Goal: Information Seeking & Learning: Learn about a topic

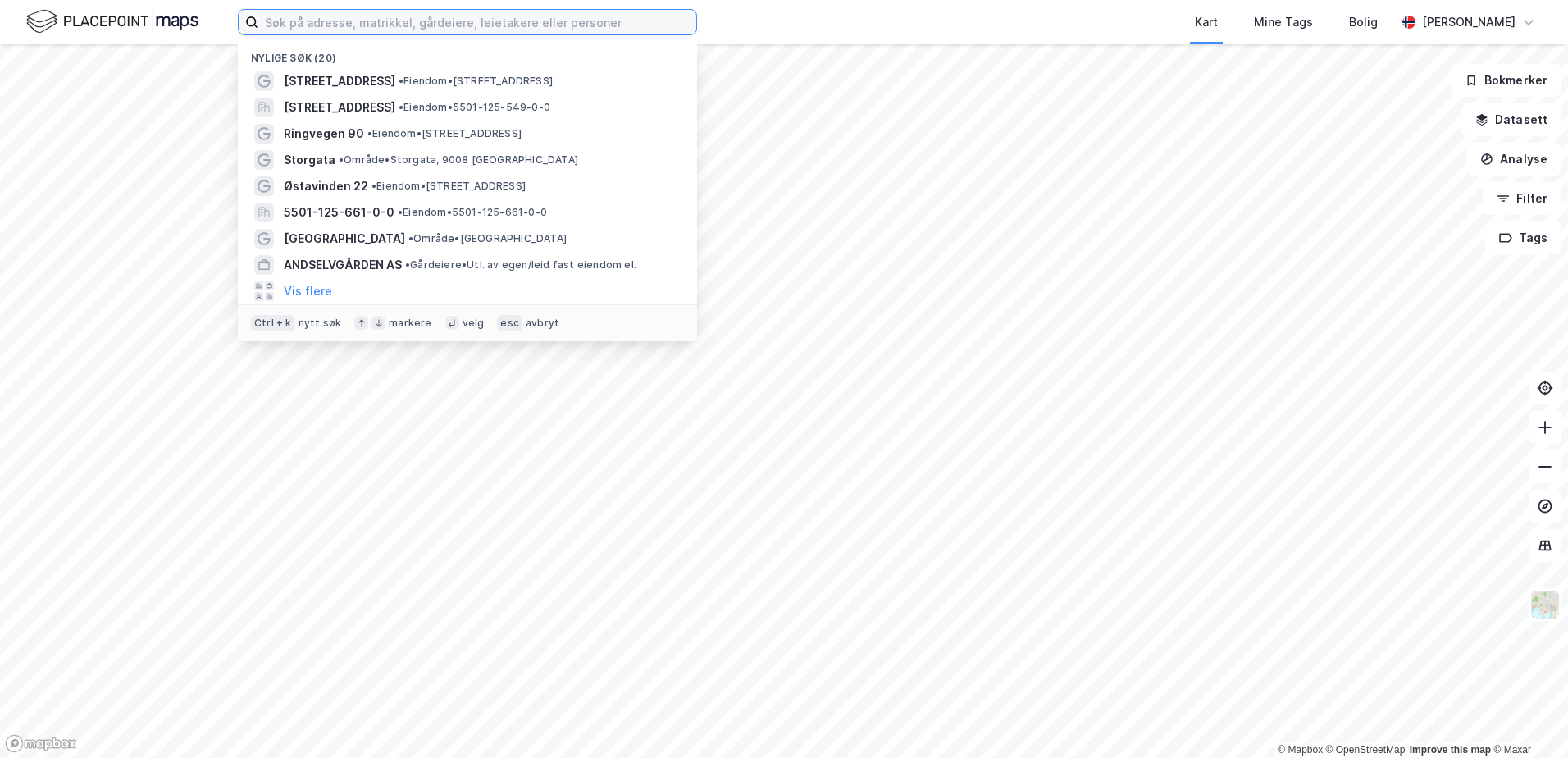
click at [315, 32] on input at bounding box center [477, 22] width 438 height 25
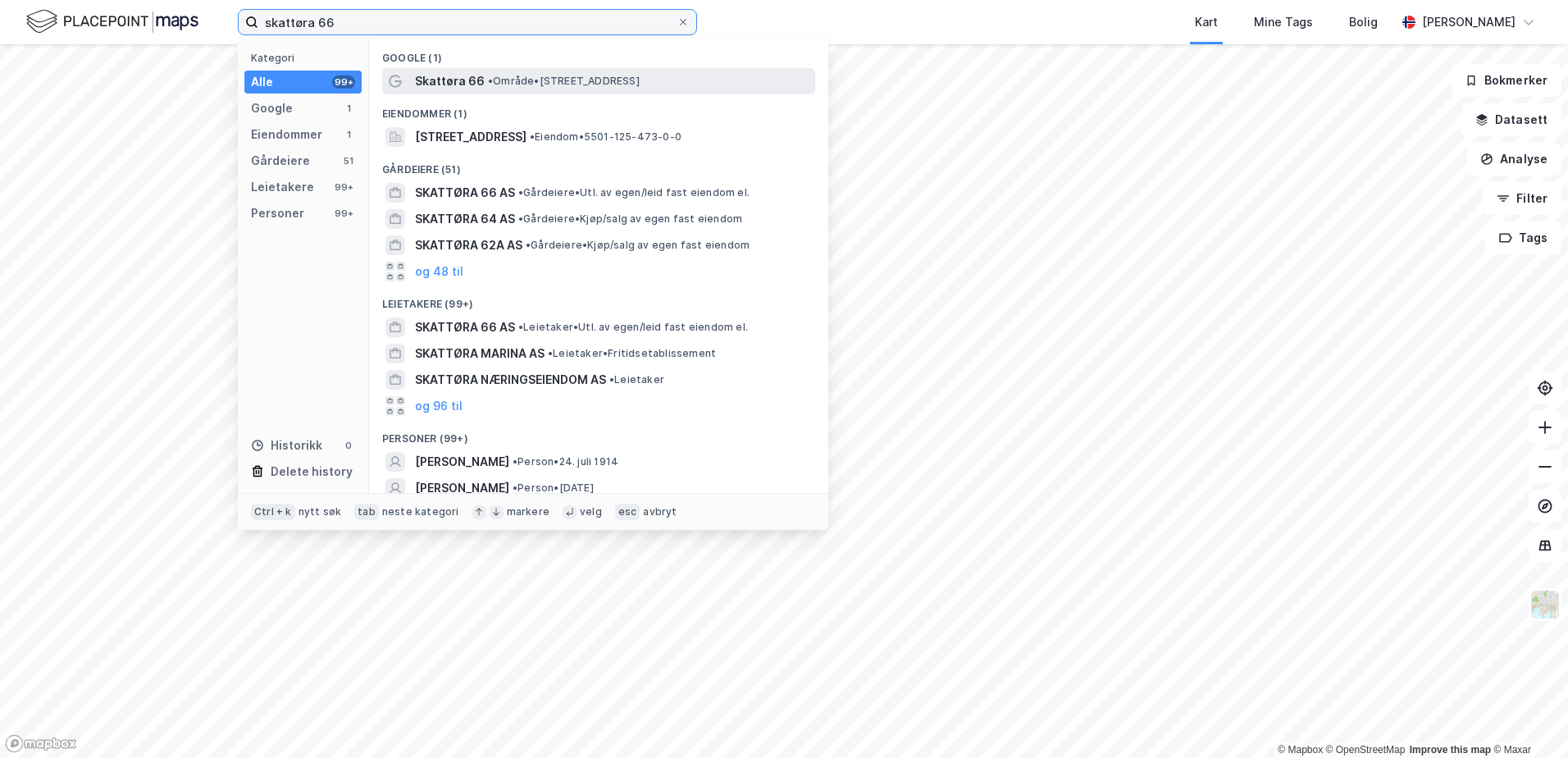
type input "skattøra 66"
click at [455, 82] on span "Skattøra 66" at bounding box center [449, 81] width 70 height 20
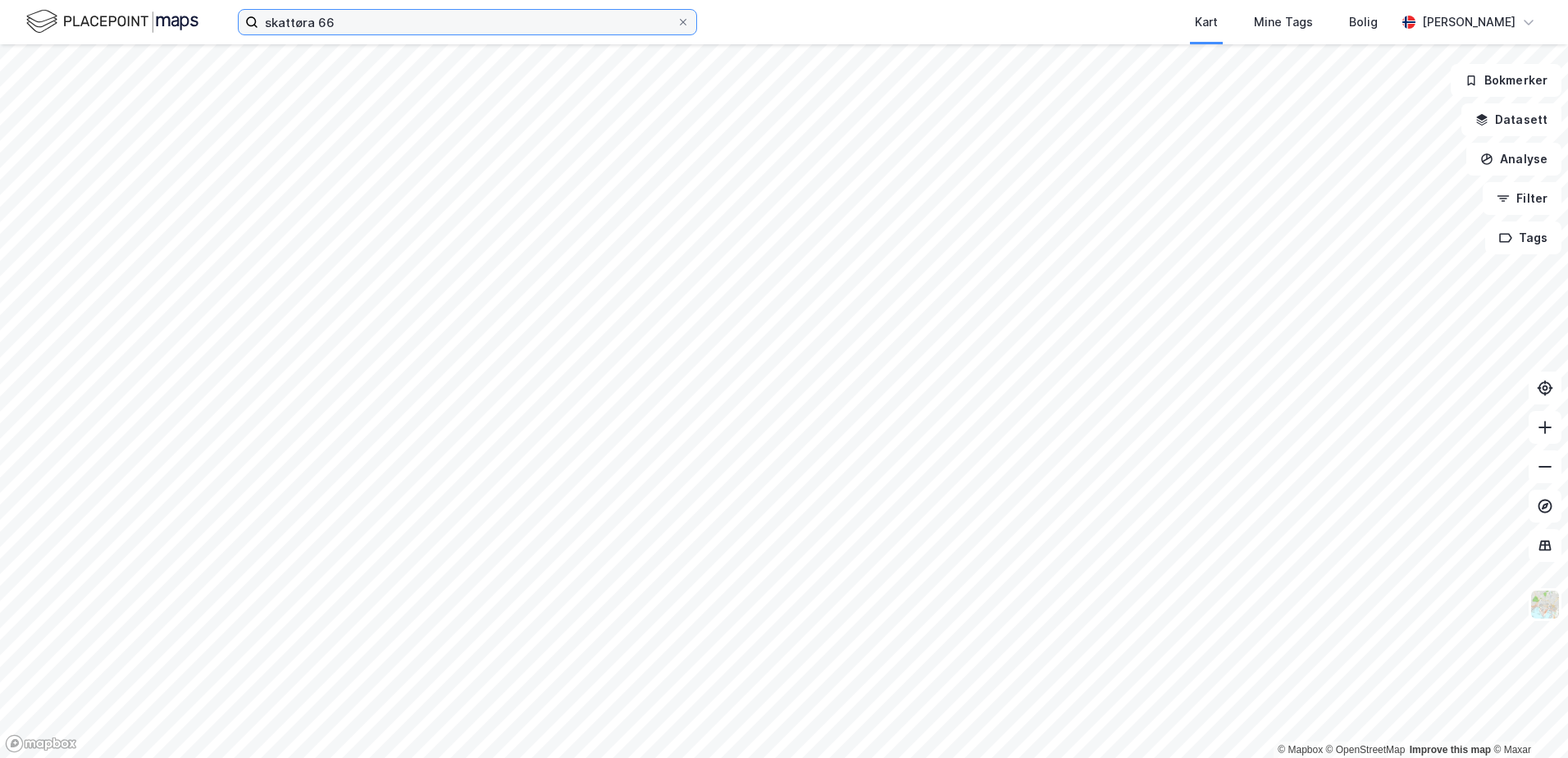
click at [312, 22] on input "skattøra 66" at bounding box center [467, 22] width 418 height 25
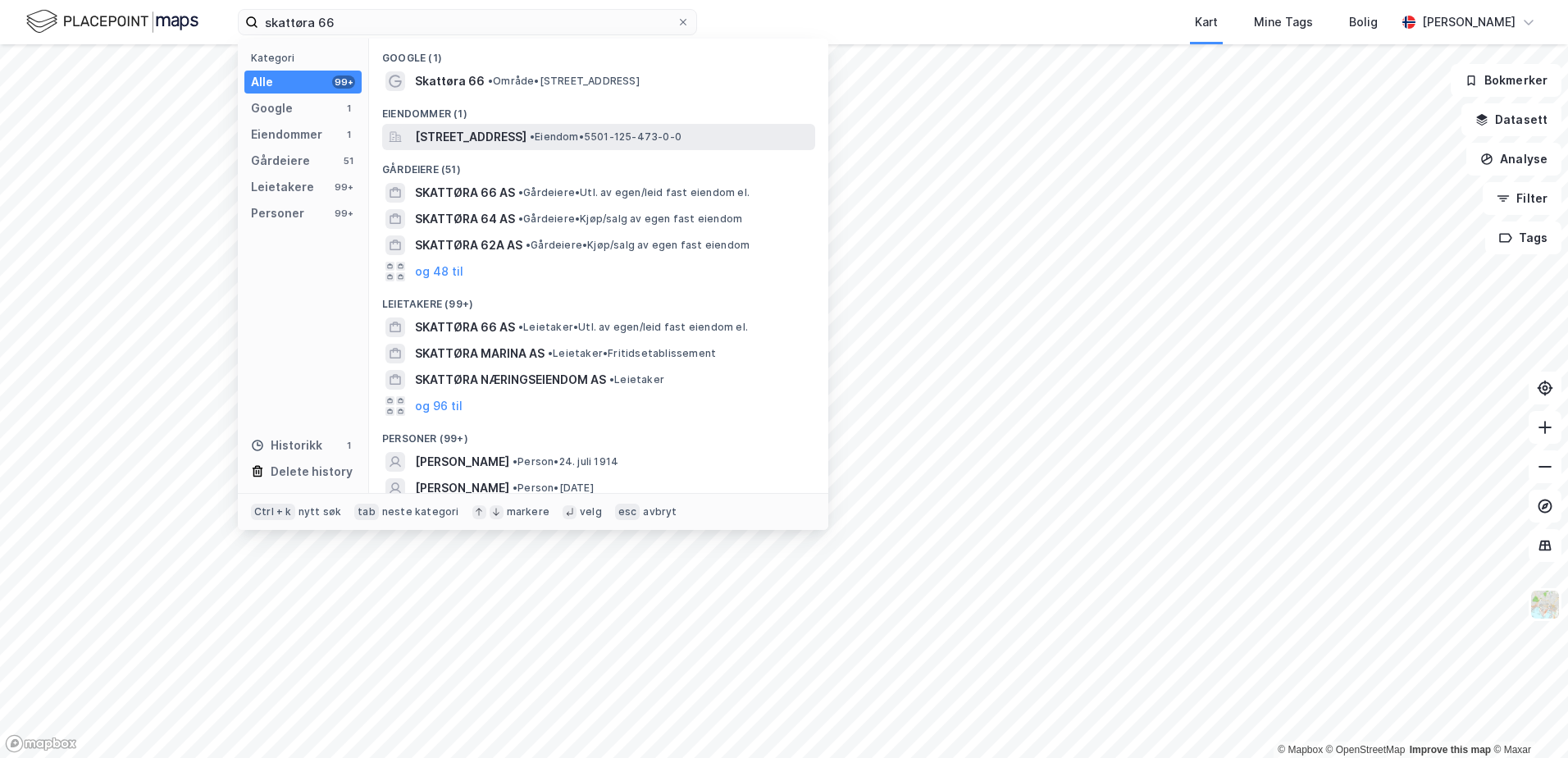
click at [526, 141] on span "[STREET_ADDRESS]" at bounding box center [470, 136] width 112 height 20
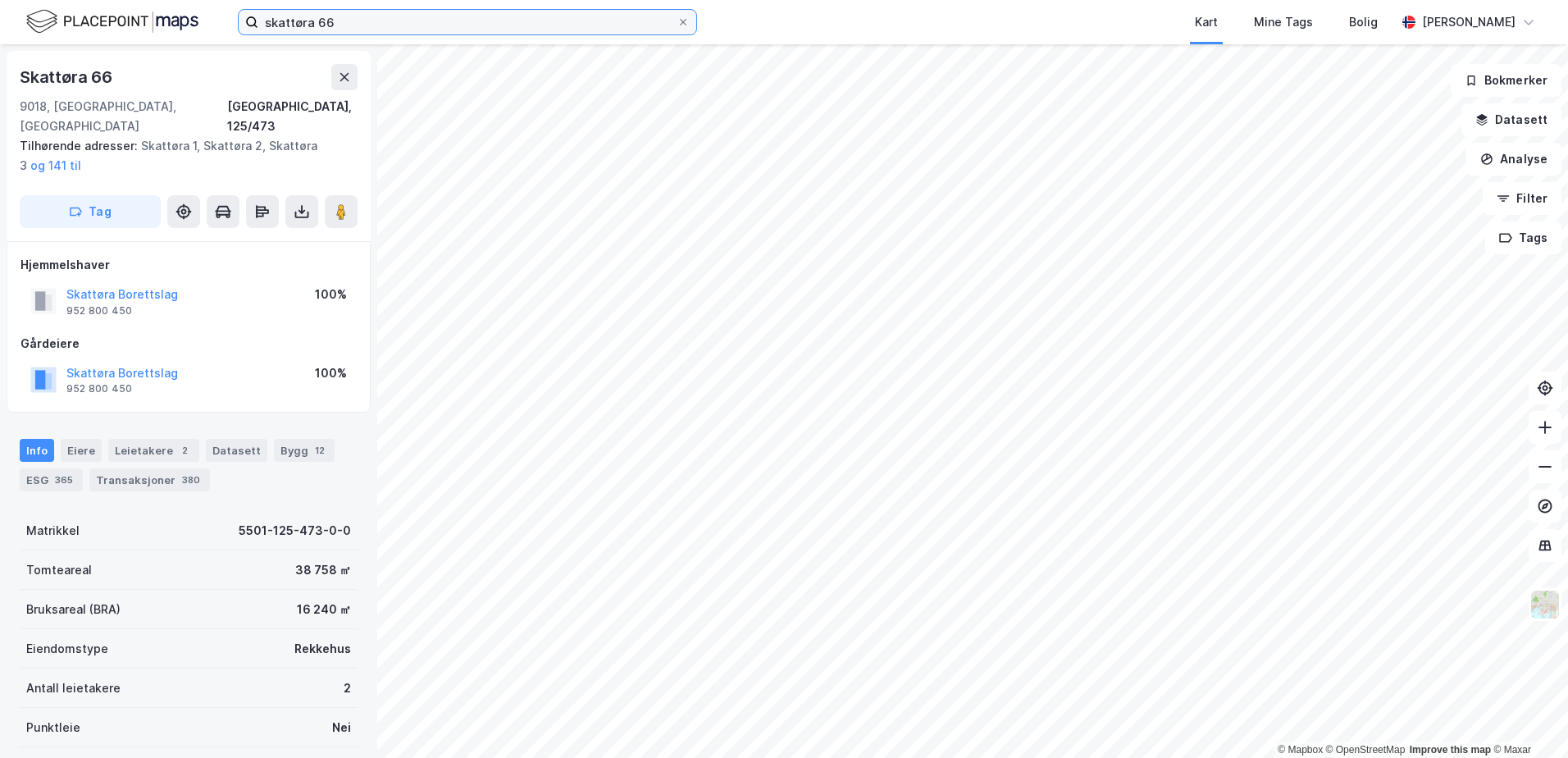
click at [312, 24] on input "skattøra 66" at bounding box center [467, 22] width 418 height 25
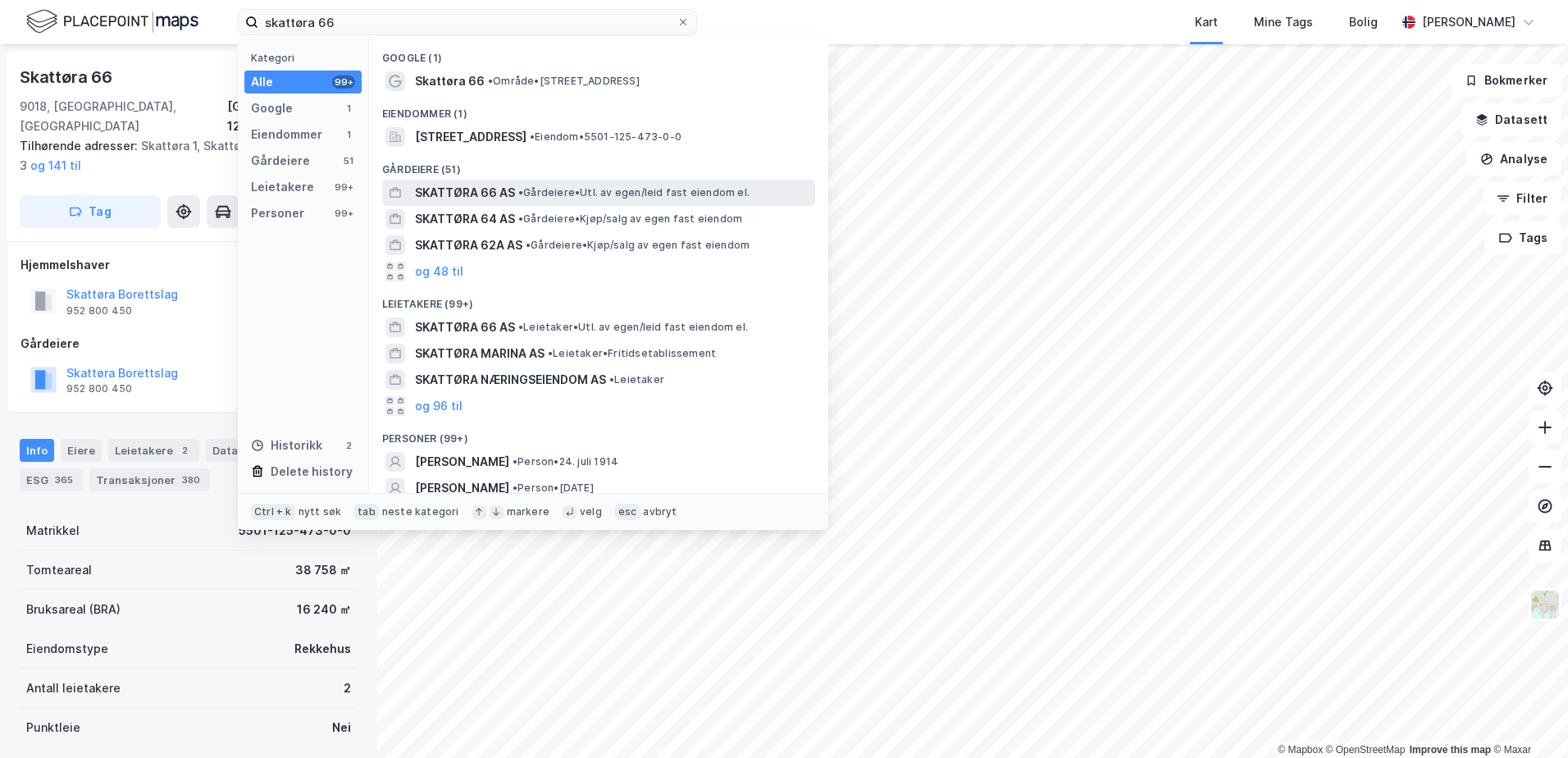
click at [541, 188] on span "• Gårdeiere • Utl. av egen/leid fast eiendom el." at bounding box center [634, 193] width 232 height 13
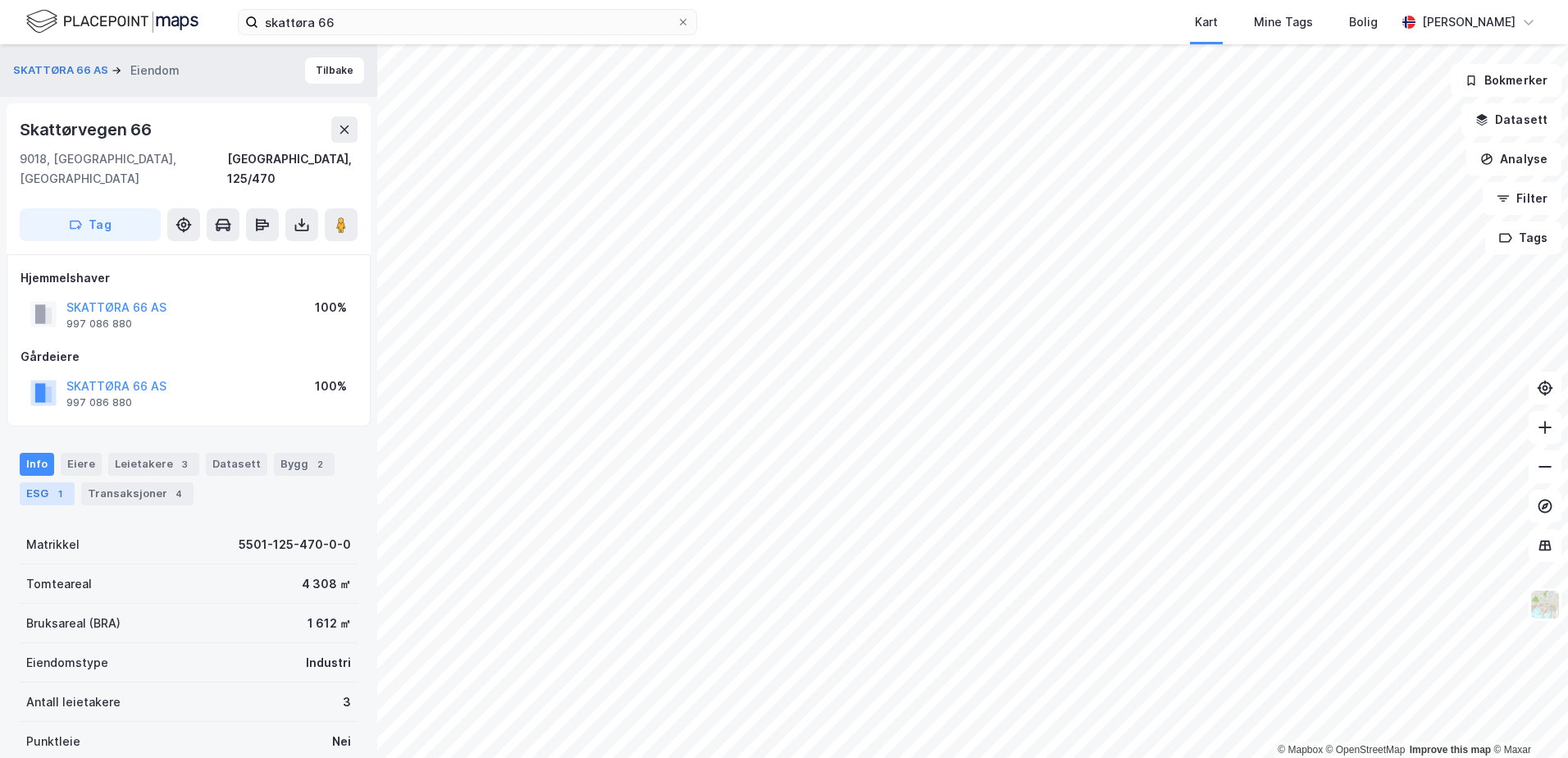
click at [68, 482] on div "ESG 1" at bounding box center [48, 494] width 55 height 23
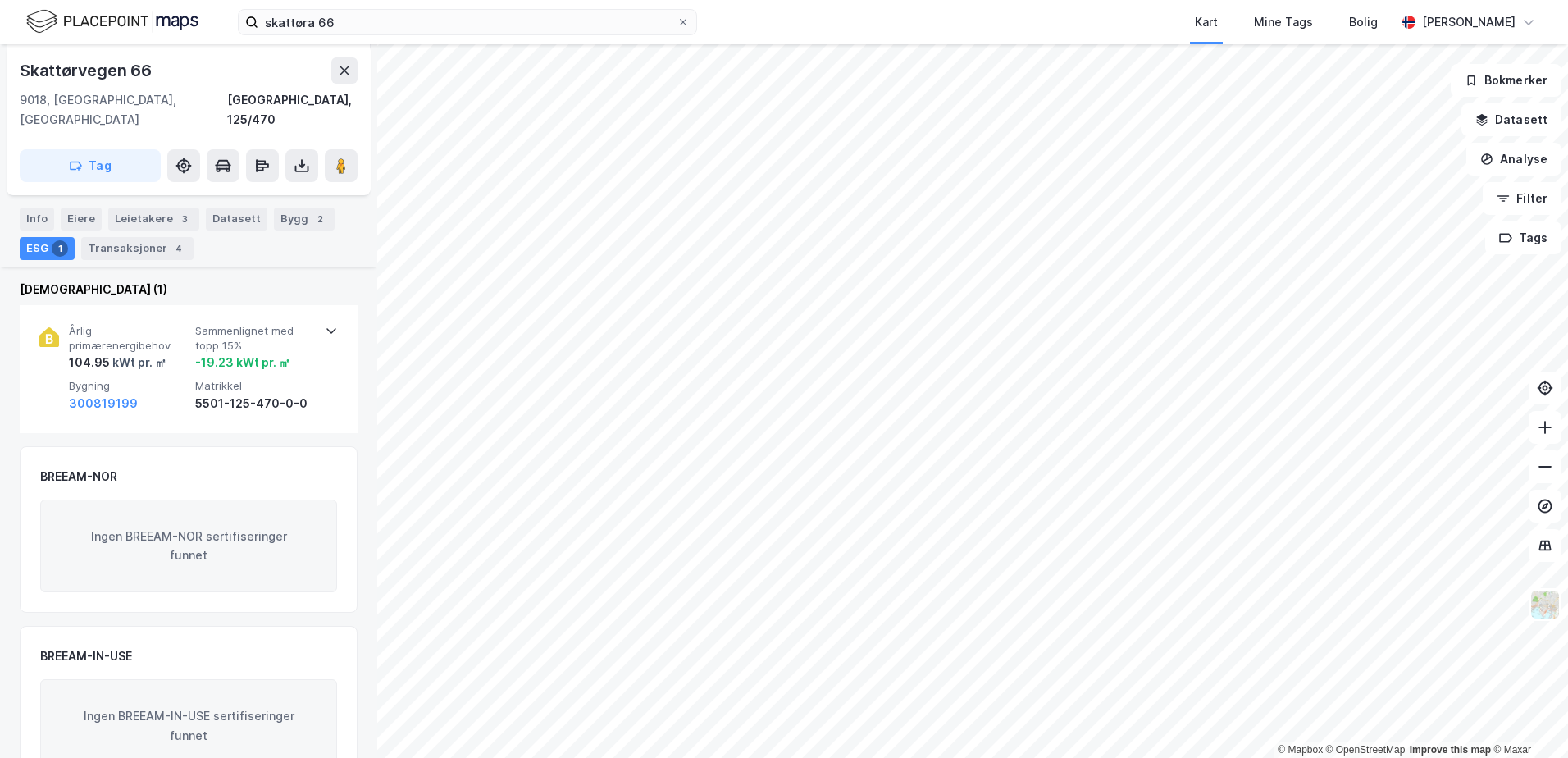
scroll to position [246, 0]
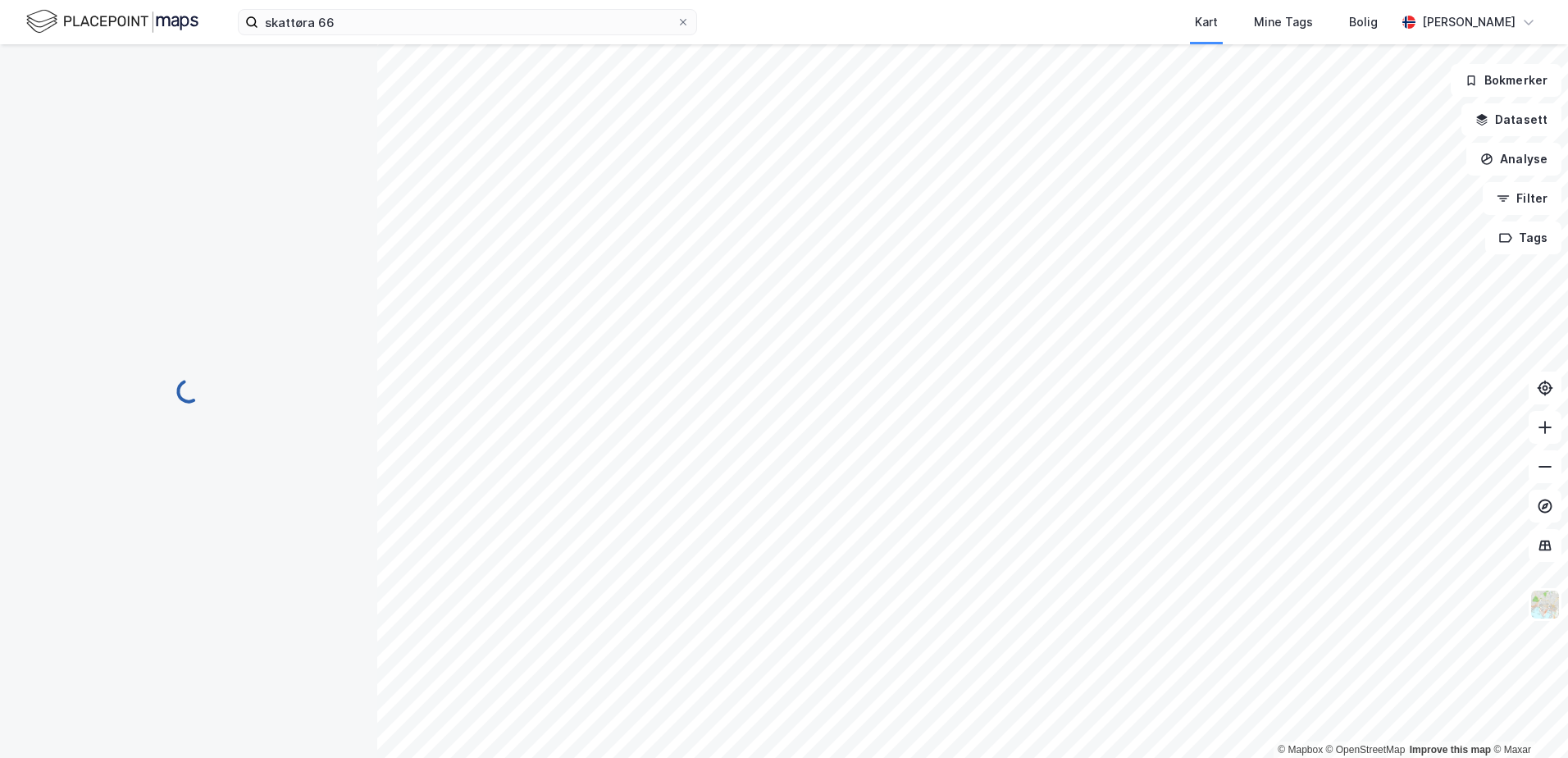
scroll to position [236, 0]
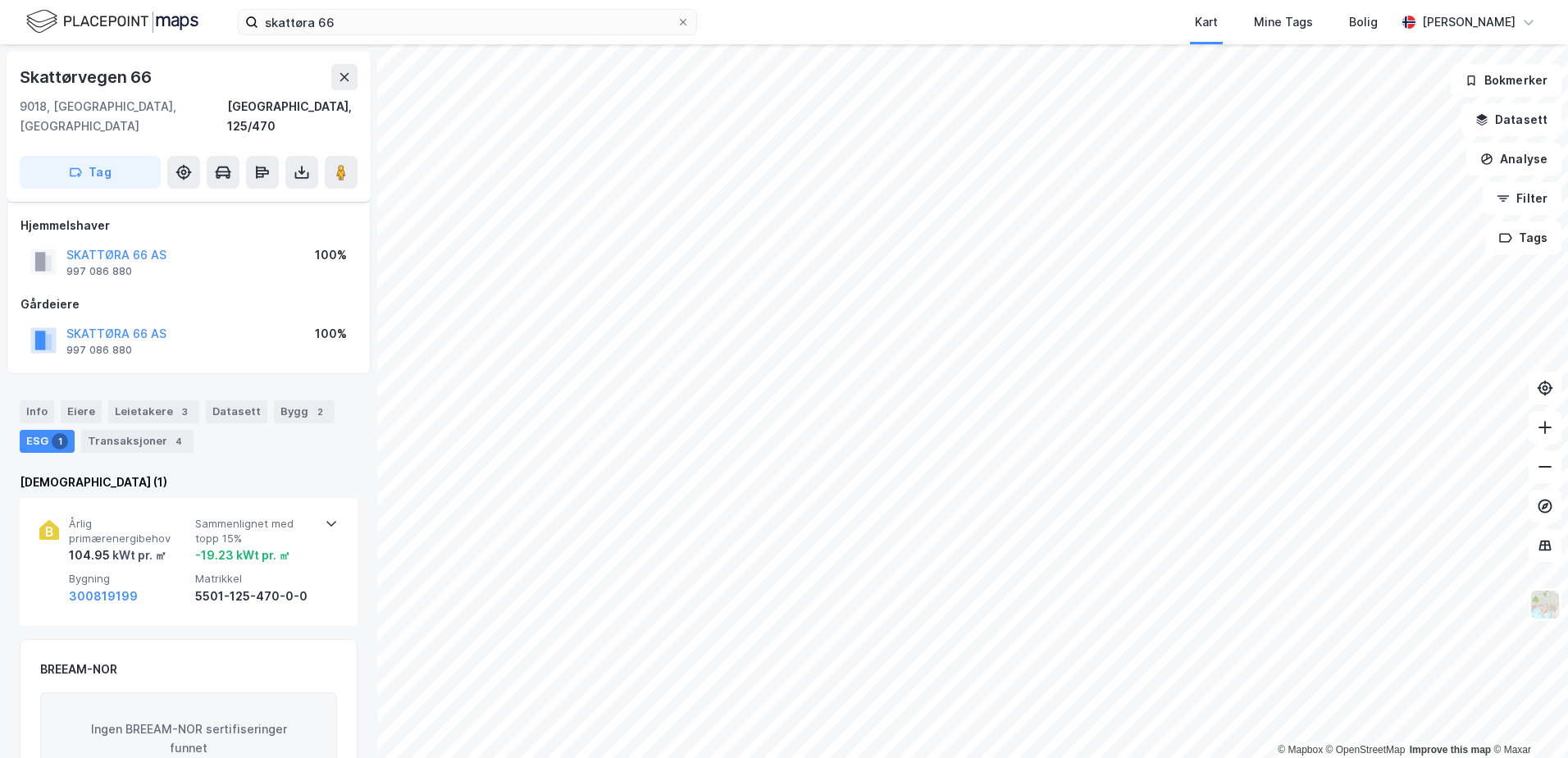
scroll to position [236, 0]
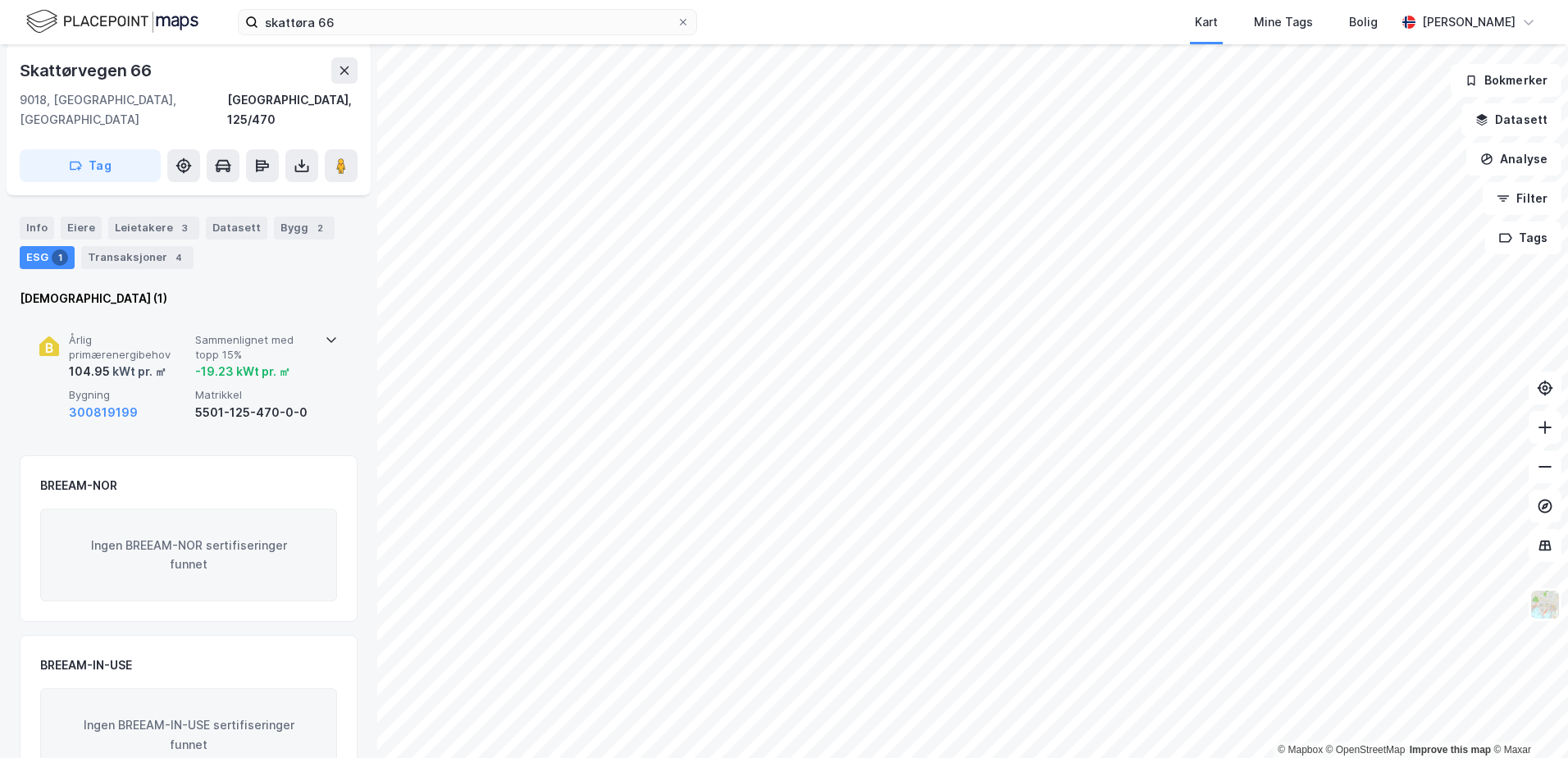
click at [196, 402] on div "5501-125-470-0-0" at bounding box center [255, 412] width 120 height 20
